Goal: Task Accomplishment & Management: Complete application form

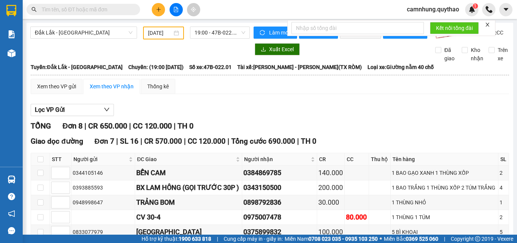
click at [159, 12] on icon "plus" at bounding box center [158, 9] width 5 height 5
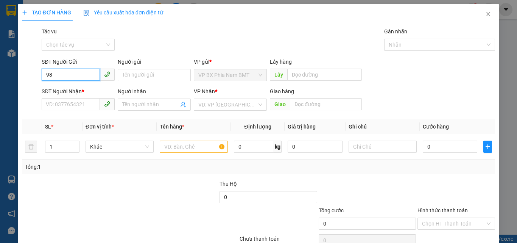
type input "9"
type input "0867041510"
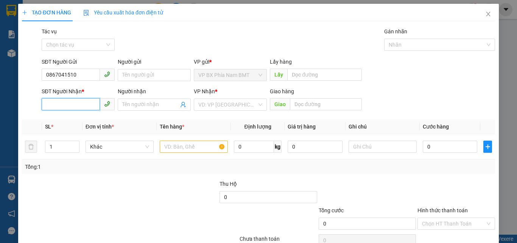
click at [80, 105] on input "SĐT Người Nhận *" at bounding box center [71, 104] width 58 height 12
type input "0907290195"
click at [238, 105] on input "search" at bounding box center [227, 104] width 59 height 11
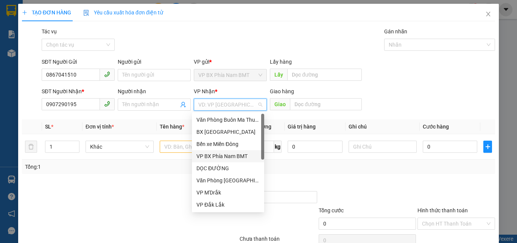
click at [211, 161] on div "VP BX Phía Nam BMT" at bounding box center [228, 156] width 72 height 12
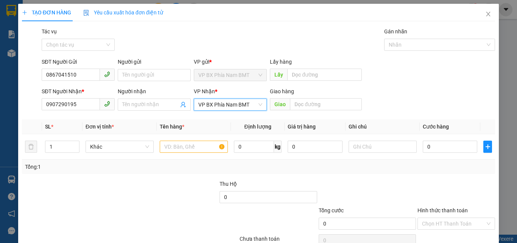
click at [212, 167] on div "Tổng: 1" at bounding box center [258, 166] width 467 height 8
click at [239, 102] on span "VP BX Phía Nam BMT" at bounding box center [230, 104] width 64 height 11
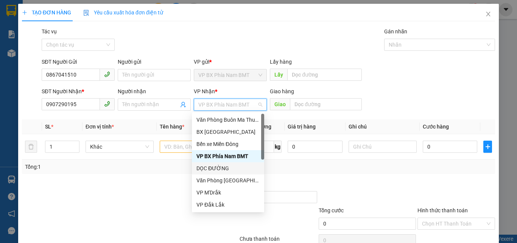
click at [209, 169] on div "DỌC ĐƯỜNG" at bounding box center [228, 168] width 63 height 8
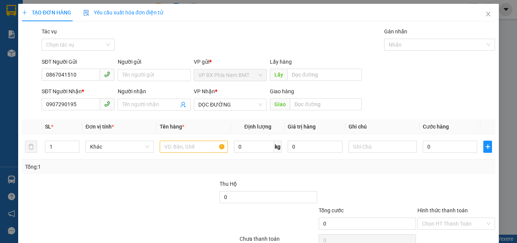
click at [18, 160] on div "TẠO ĐƠN HÀNG Yêu cầu xuất hóa đơn điện tử Transit Pickup Surcharge Ids Transit …" at bounding box center [258, 137] width 481 height 267
click at [301, 103] on input "text" at bounding box center [326, 104] width 72 height 12
type input "t"
type input "TÂN THÔNG HỘI CỦ CHI"
click at [187, 145] on input "text" at bounding box center [194, 147] width 68 height 12
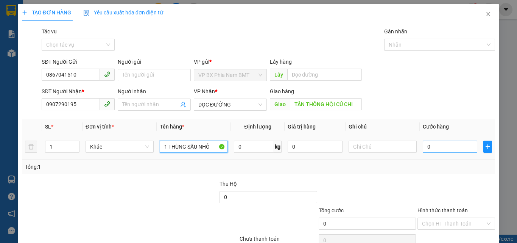
type input "1 THÙNG SẦU NHỎ"
click at [435, 148] on input "0" at bounding box center [450, 147] width 55 height 12
type input "4"
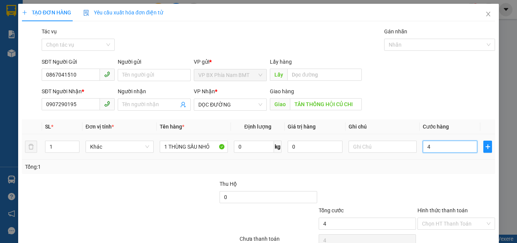
type input "40"
type input "400"
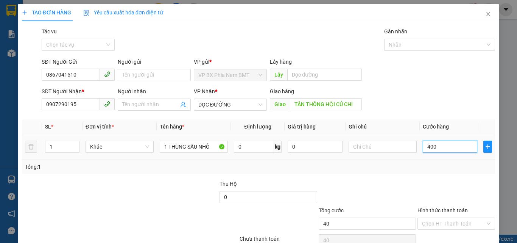
type input "400"
type input "4.000"
type input "40.000"
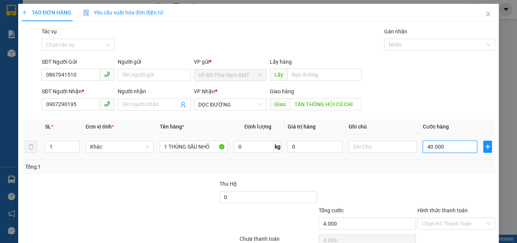
type input "40.000"
type input "400.000"
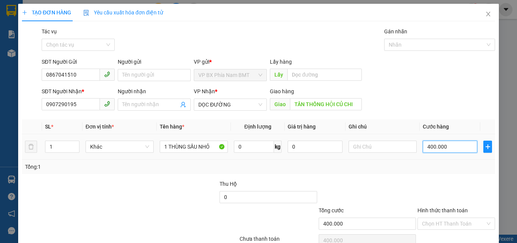
type input "40.000"
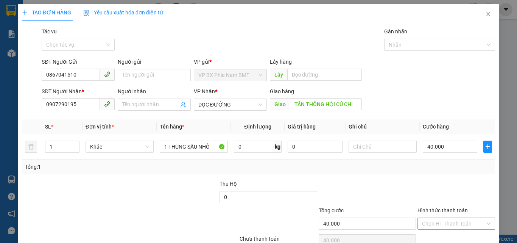
click at [430, 224] on input "Hình thức thanh toán" at bounding box center [453, 223] width 63 height 11
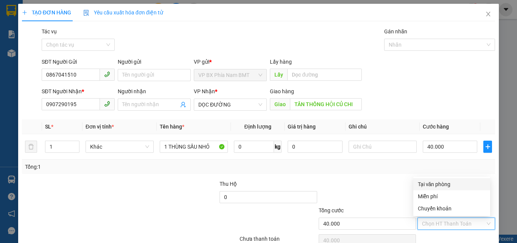
click at [431, 183] on div "Tại văn phòng" at bounding box center [452, 184] width 68 height 8
type input "0"
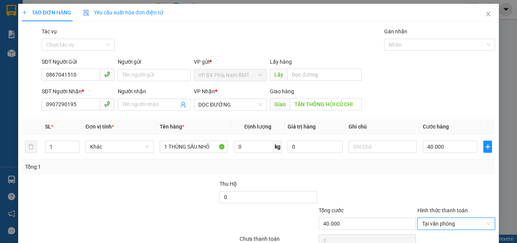
scroll to position [37, 0]
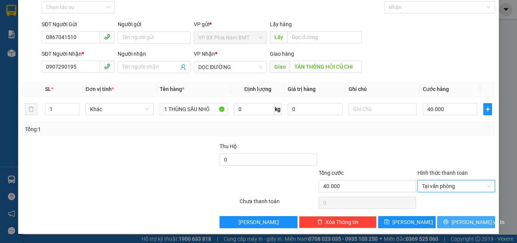
click at [463, 223] on span "[PERSON_NAME] và In" at bounding box center [478, 222] width 53 height 8
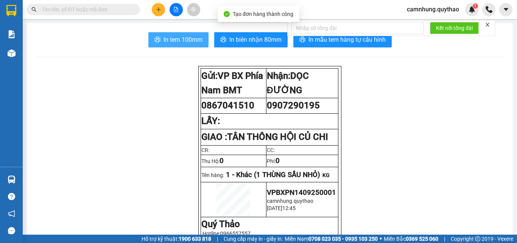
click at [175, 37] on span "In tem 100mm" at bounding box center [183, 39] width 39 height 9
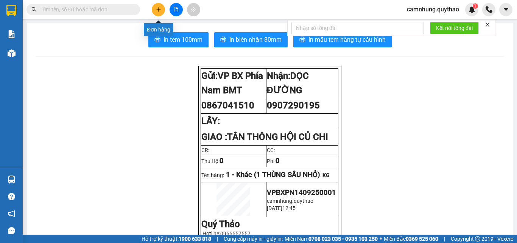
click at [157, 8] on icon "plus" at bounding box center [158, 9] width 5 height 5
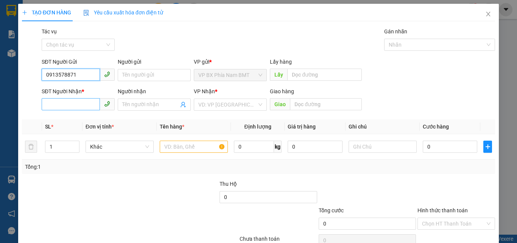
type input "0913578871"
click at [68, 108] on input "SĐT Người Nhận *" at bounding box center [71, 104] width 58 height 12
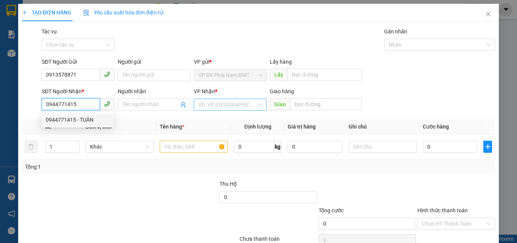
type input "0944771415"
click at [231, 106] on input "search" at bounding box center [227, 104] width 59 height 11
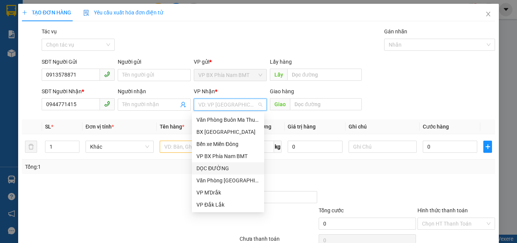
click at [215, 169] on div "DỌC ĐƯỜNG" at bounding box center [228, 168] width 63 height 8
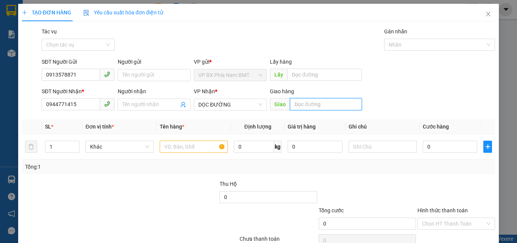
click at [311, 101] on input "text" at bounding box center [326, 104] width 72 height 12
type input "CẦU VƯỢT CỦ CHI"
click at [183, 148] on input "text" at bounding box center [194, 147] width 68 height 12
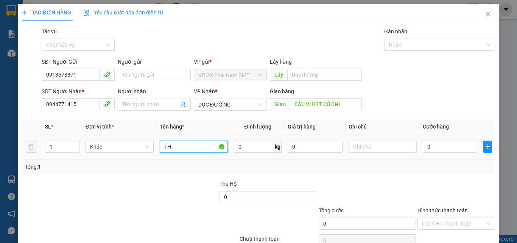
type input "T"
type input "1 THÙNG BƠ"
click at [440, 139] on div "0" at bounding box center [450, 146] width 55 height 15
click at [427, 151] on input "0" at bounding box center [450, 147] width 55 height 12
type input "7"
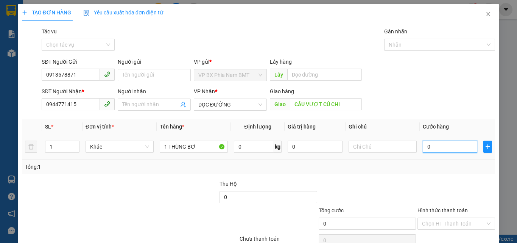
type input "7"
type input "70"
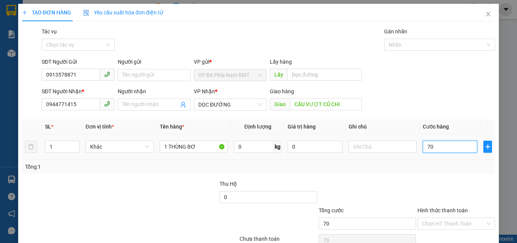
type input "700"
type input "7.000"
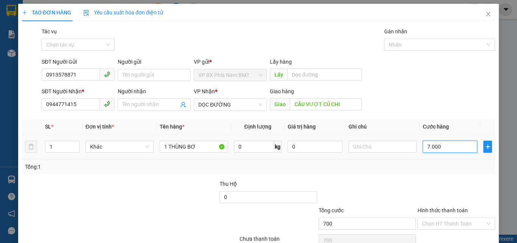
type input "7.000"
type input "70.000"
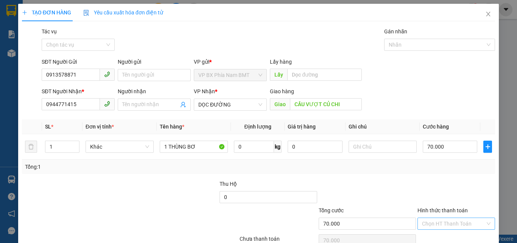
click at [434, 220] on input "Hình thức thanh toán" at bounding box center [453, 223] width 63 height 11
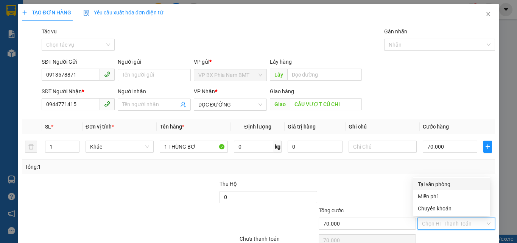
click at [428, 185] on div "Tại văn phòng" at bounding box center [452, 184] width 68 height 8
type input "0"
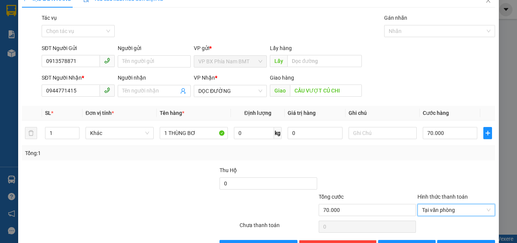
scroll to position [37, 0]
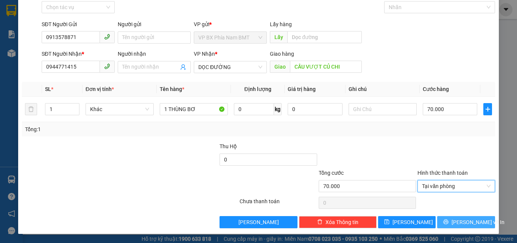
click at [464, 223] on span "[PERSON_NAME] và In" at bounding box center [478, 222] width 53 height 8
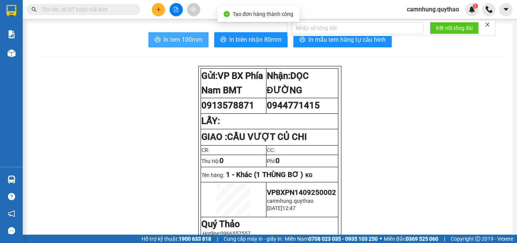
click at [180, 39] on span "In tem 100mm" at bounding box center [183, 39] width 39 height 9
